Goal: Task Accomplishment & Management: Manage account settings

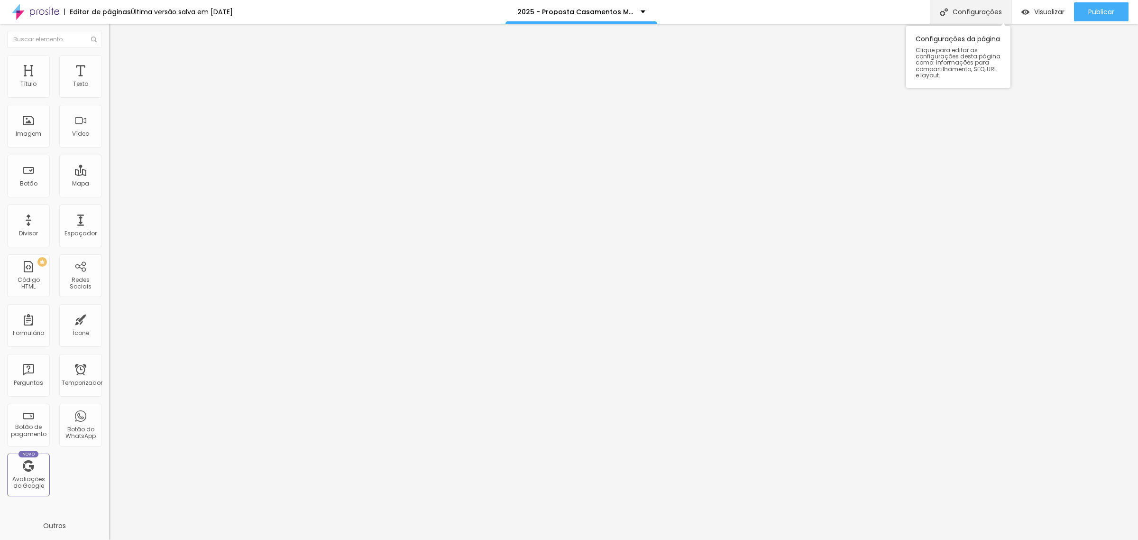
click at [985, 13] on font "Configurações" at bounding box center [977, 11] width 49 height 9
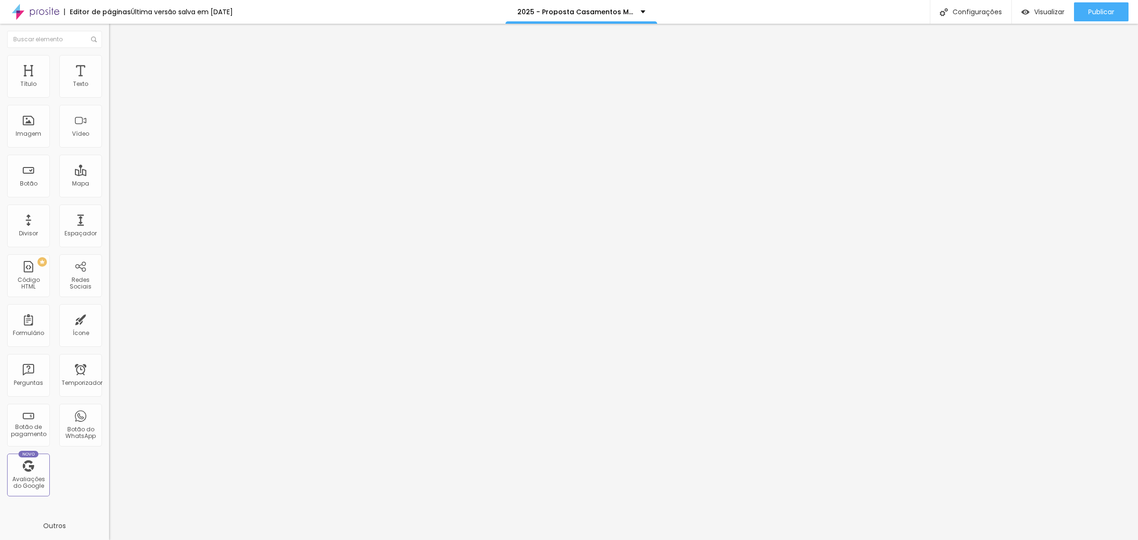
type input "/proposta-casamentos-monte-rey-11"
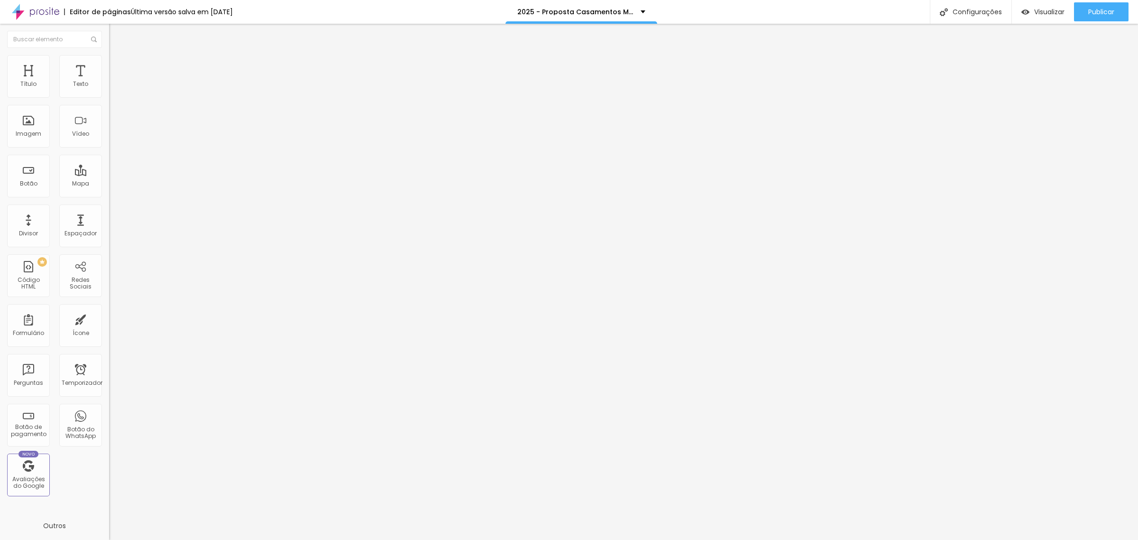
click at [738, 539] on div at bounding box center [569, 549] width 1138 height 9
click at [1099, 13] on font "Publicar" at bounding box center [1101, 11] width 26 height 9
